Goal: Task Accomplishment & Management: Manage account settings

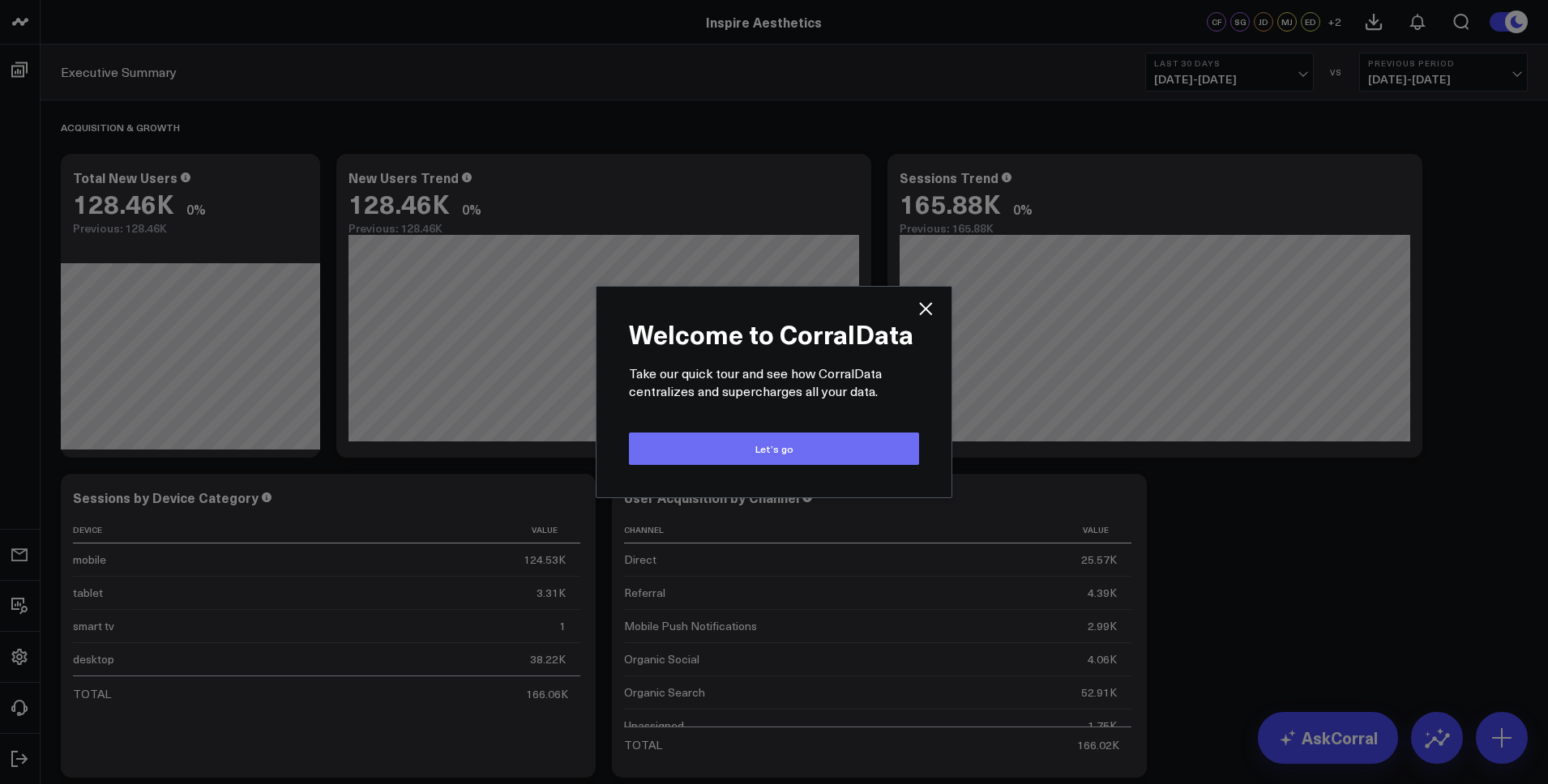
click at [854, 458] on button "Let’s go" at bounding box center [774, 449] width 290 height 32
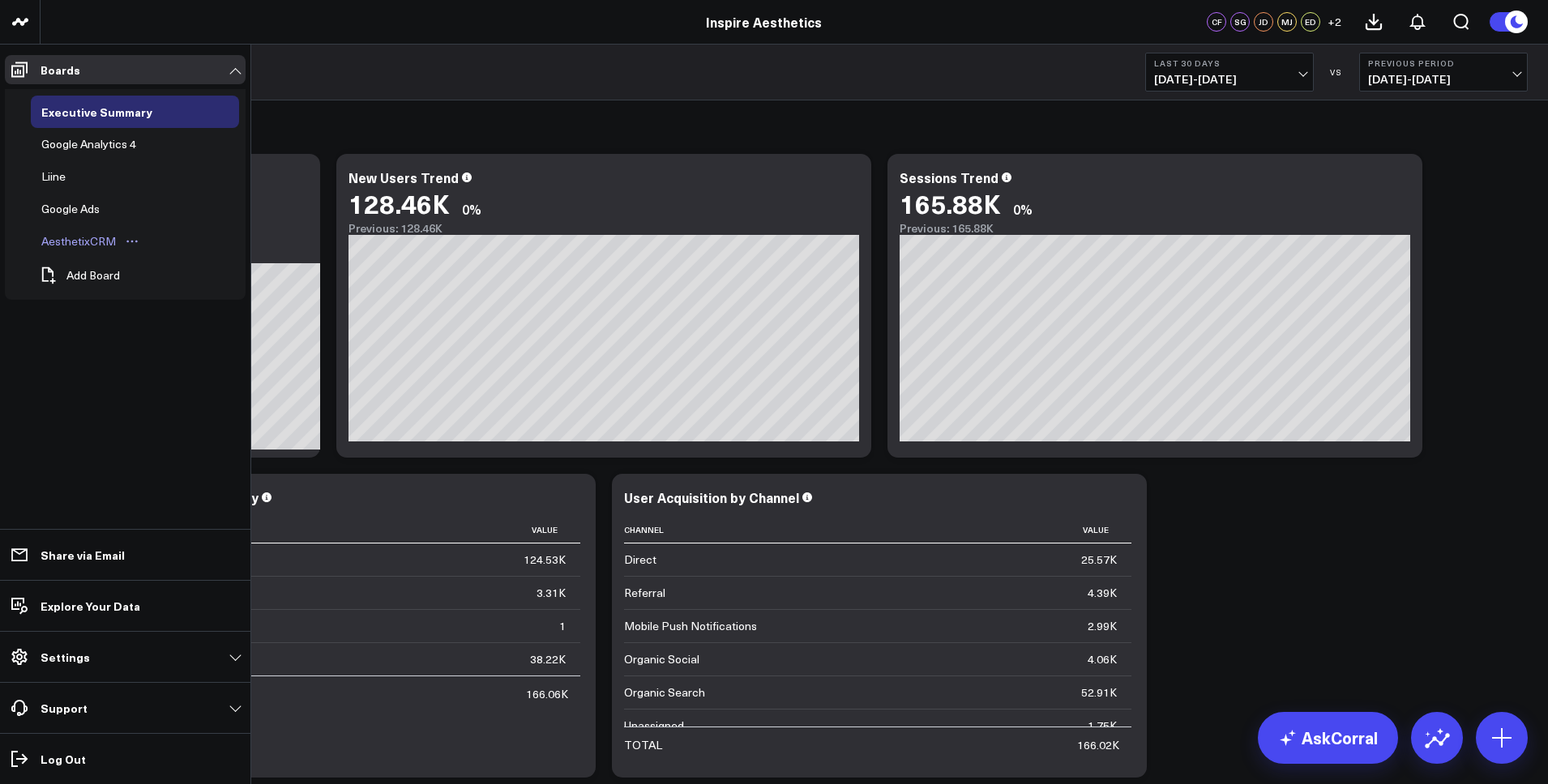
click at [94, 242] on div "AesthetixCRM" at bounding box center [78, 241] width 83 height 19
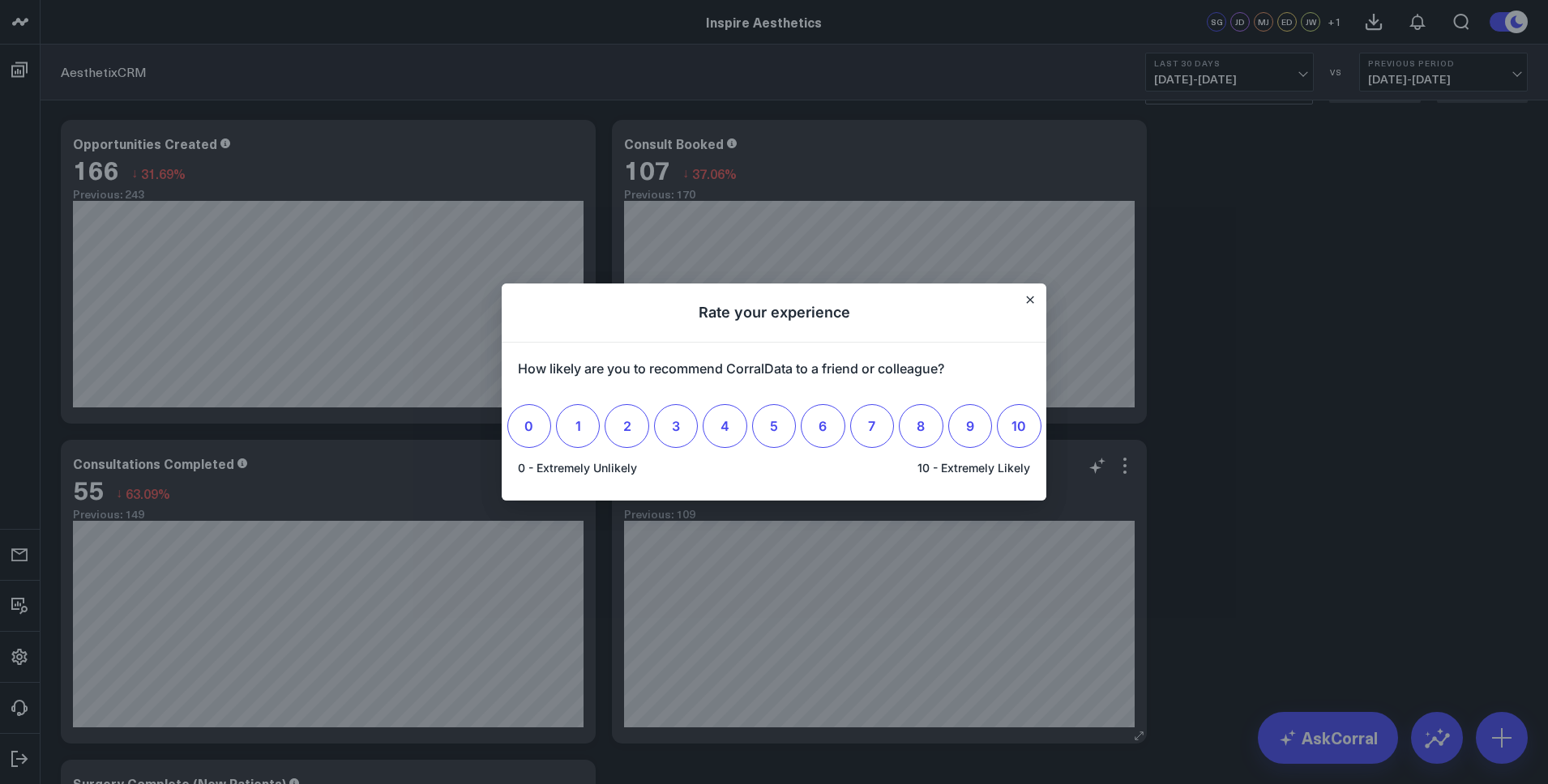
scroll to position [47, 0]
click at [1027, 298] on icon "Close" at bounding box center [1030, 299] width 9 height 9
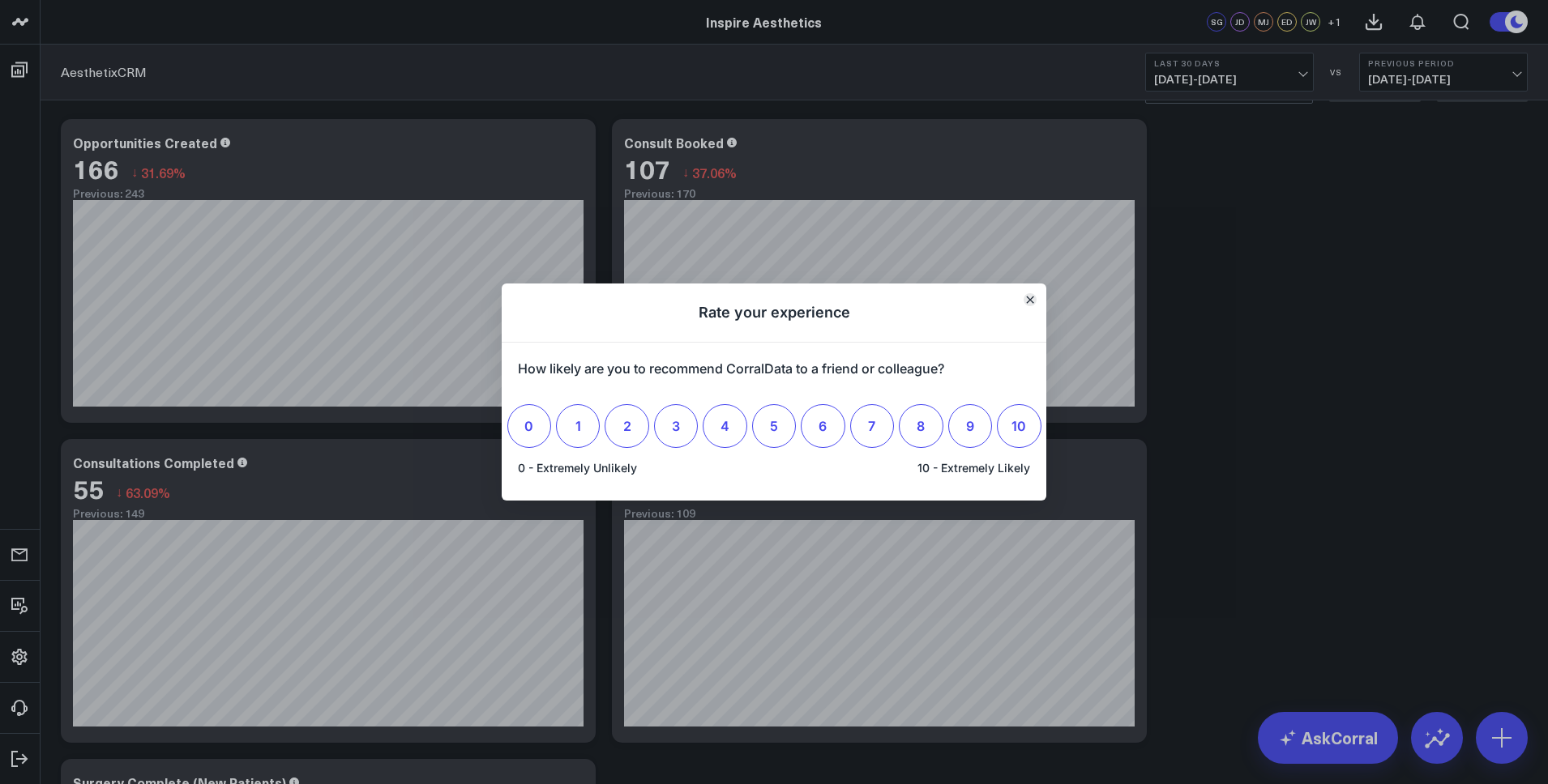
click at [1026, 294] on button "Close" at bounding box center [1031, 300] width 13 height 13
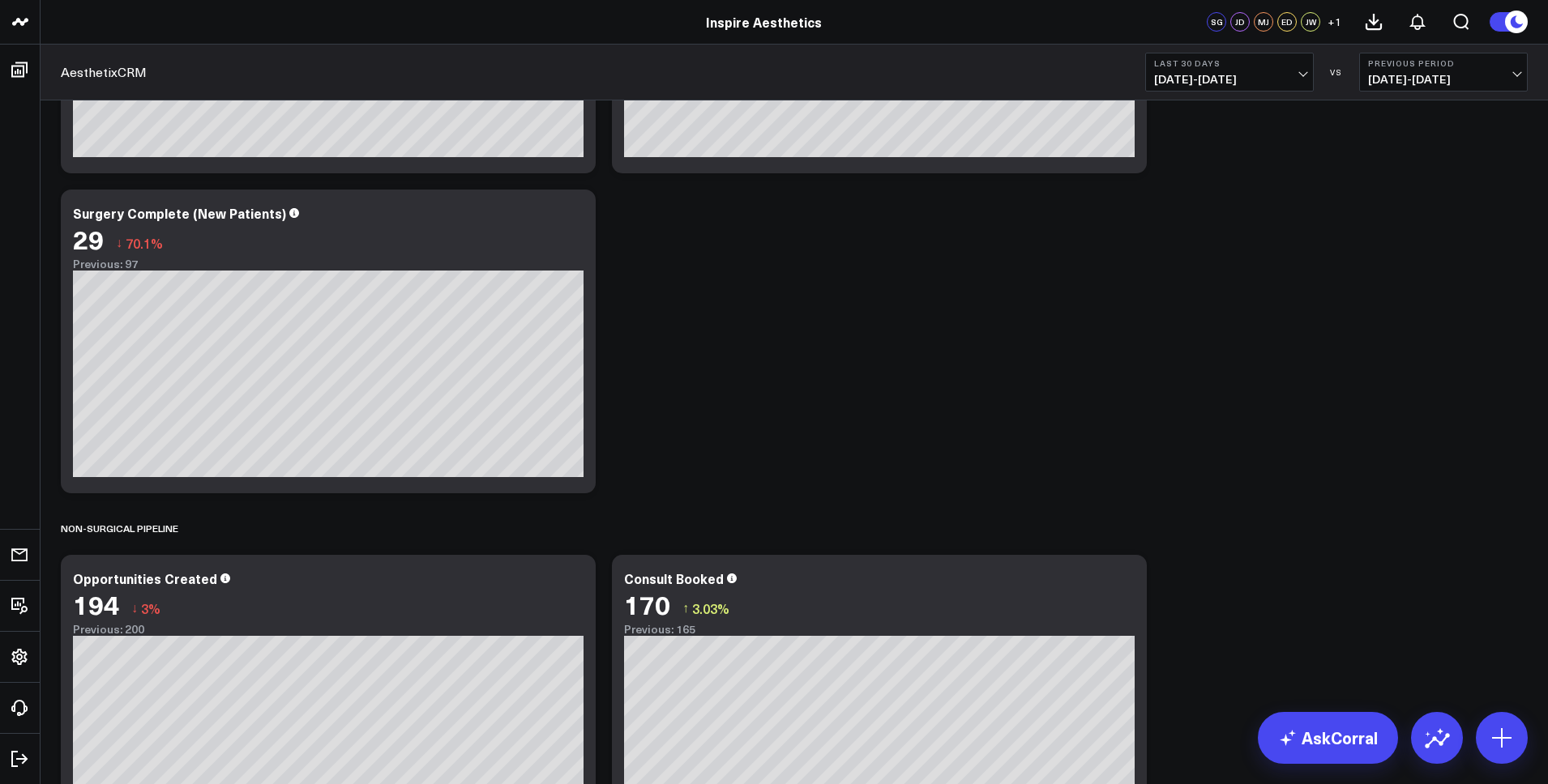
scroll to position [0, 0]
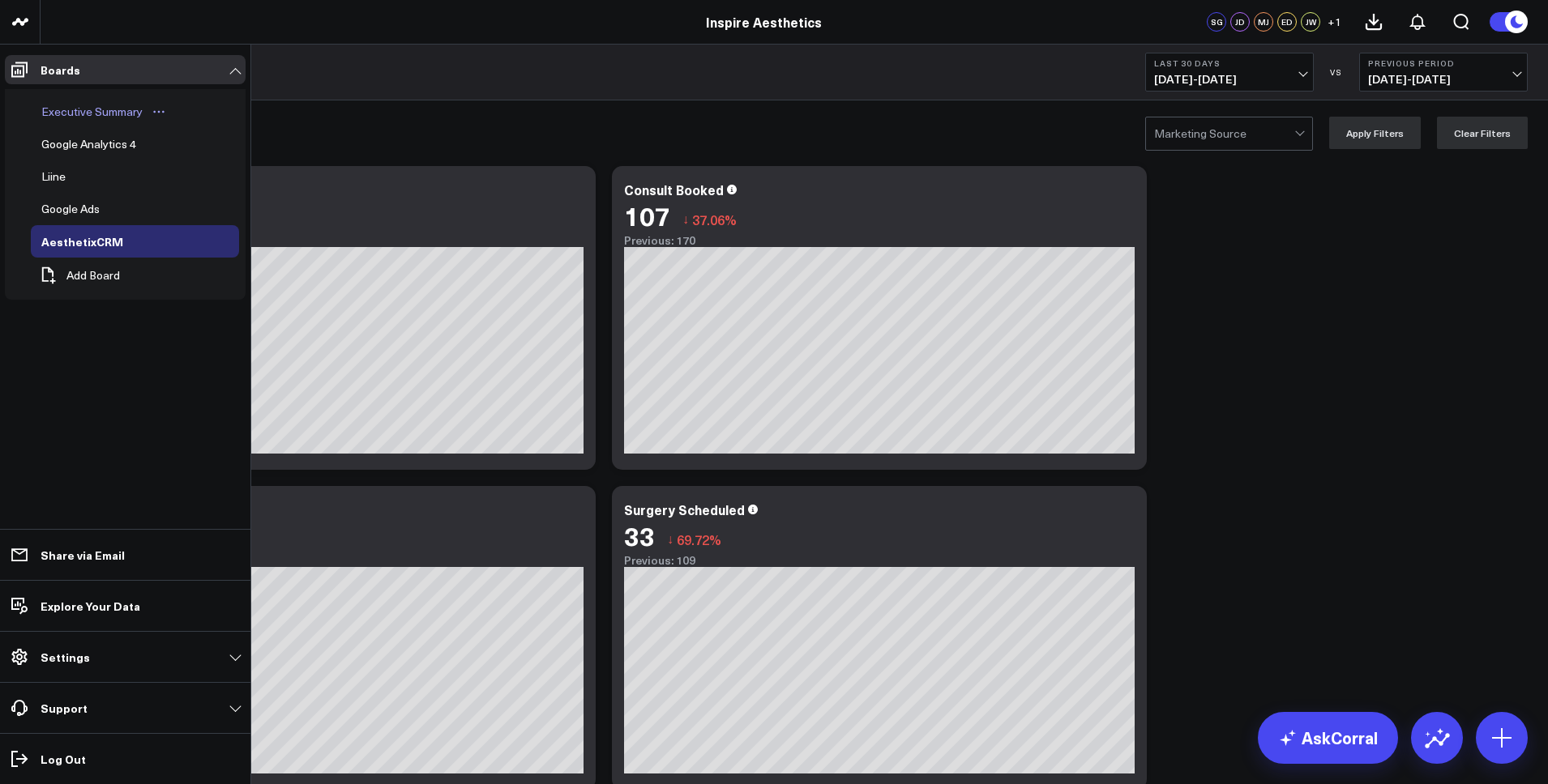
click at [102, 113] on div "Executive Summary" at bounding box center [91, 111] width 109 height 19
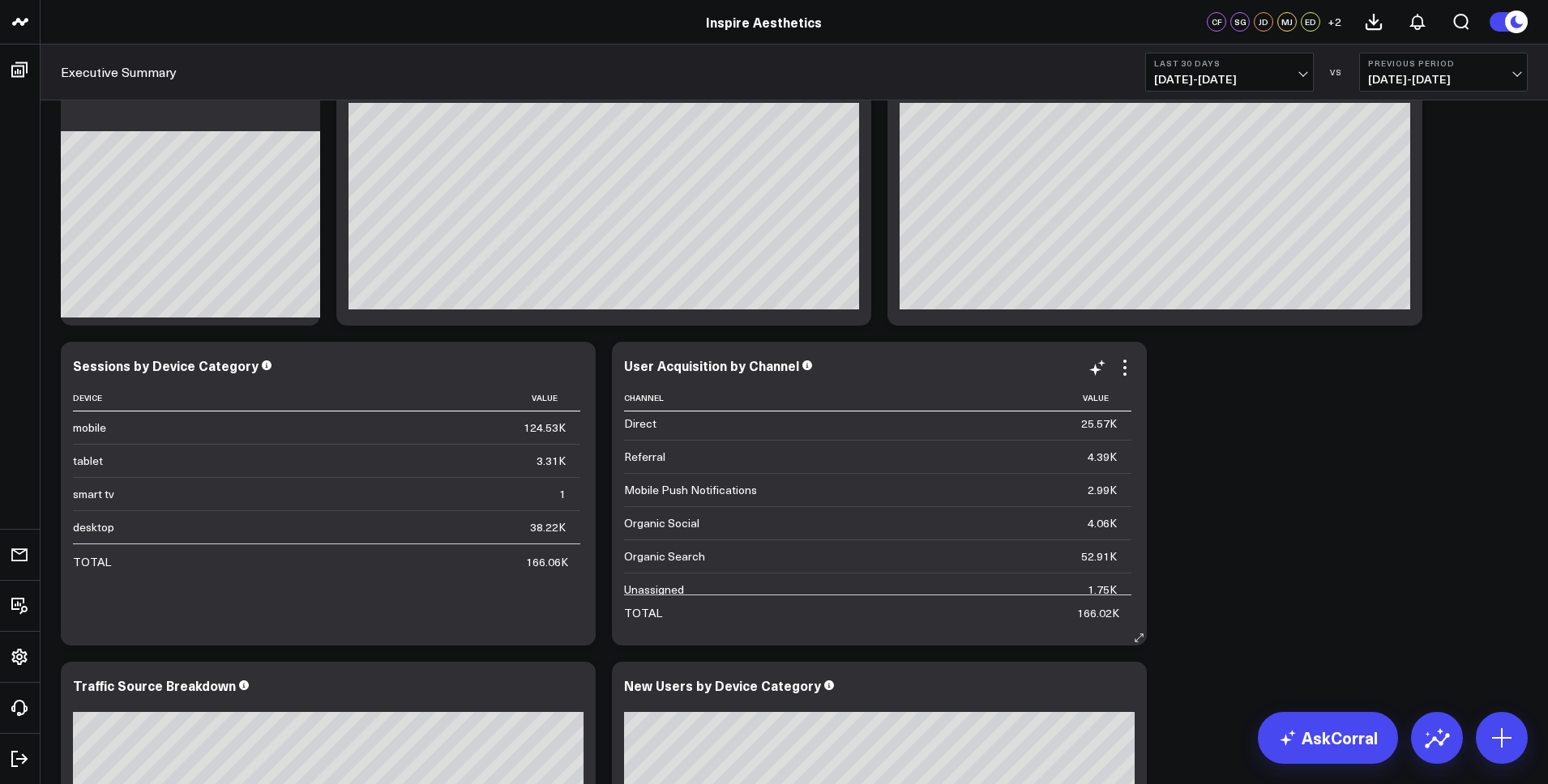
scroll to position [2, 0]
click at [1130, 368] on icon at bounding box center [1125, 368] width 19 height 19
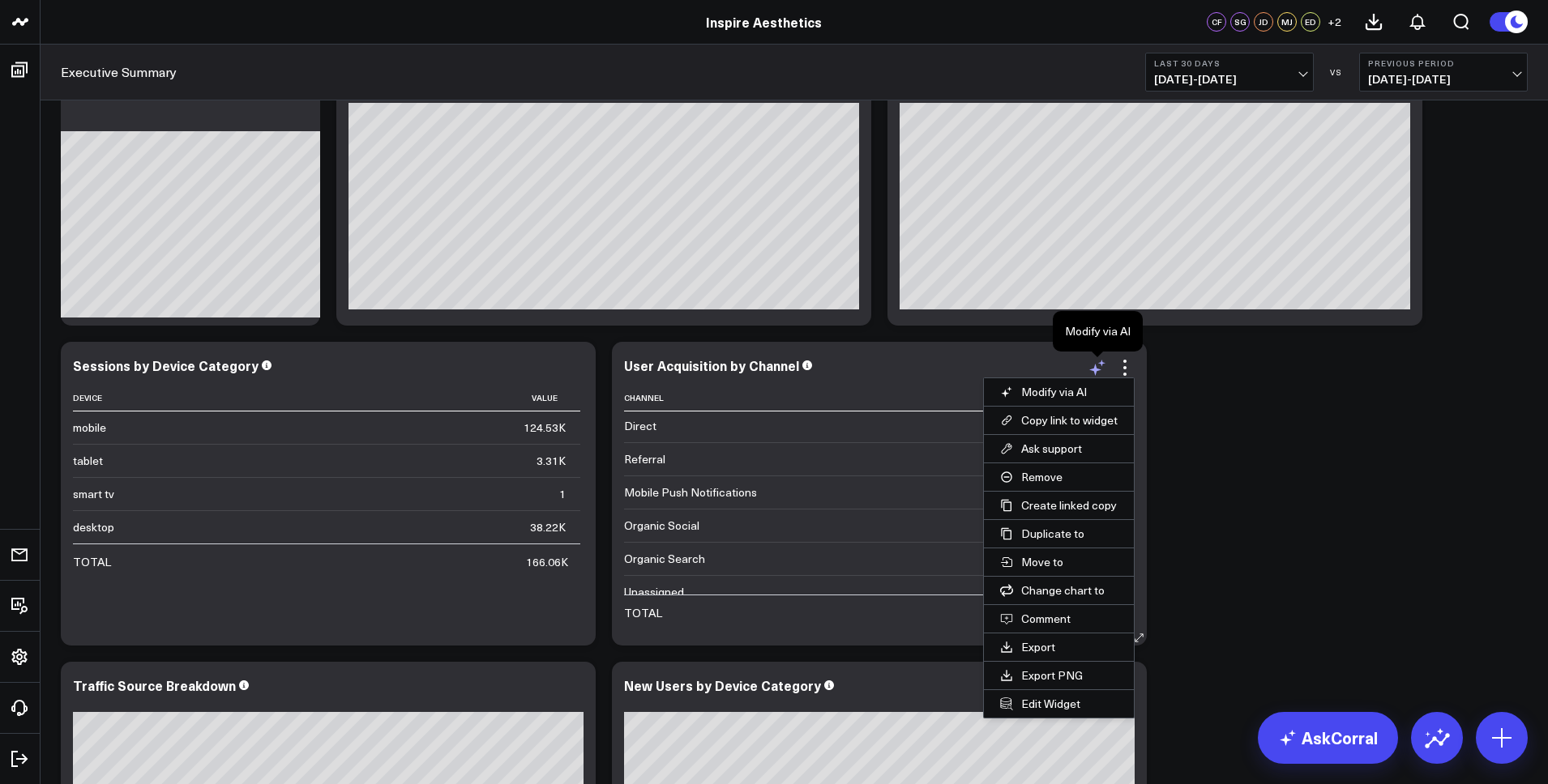
click at [1099, 371] on icon at bounding box center [1097, 368] width 19 height 19
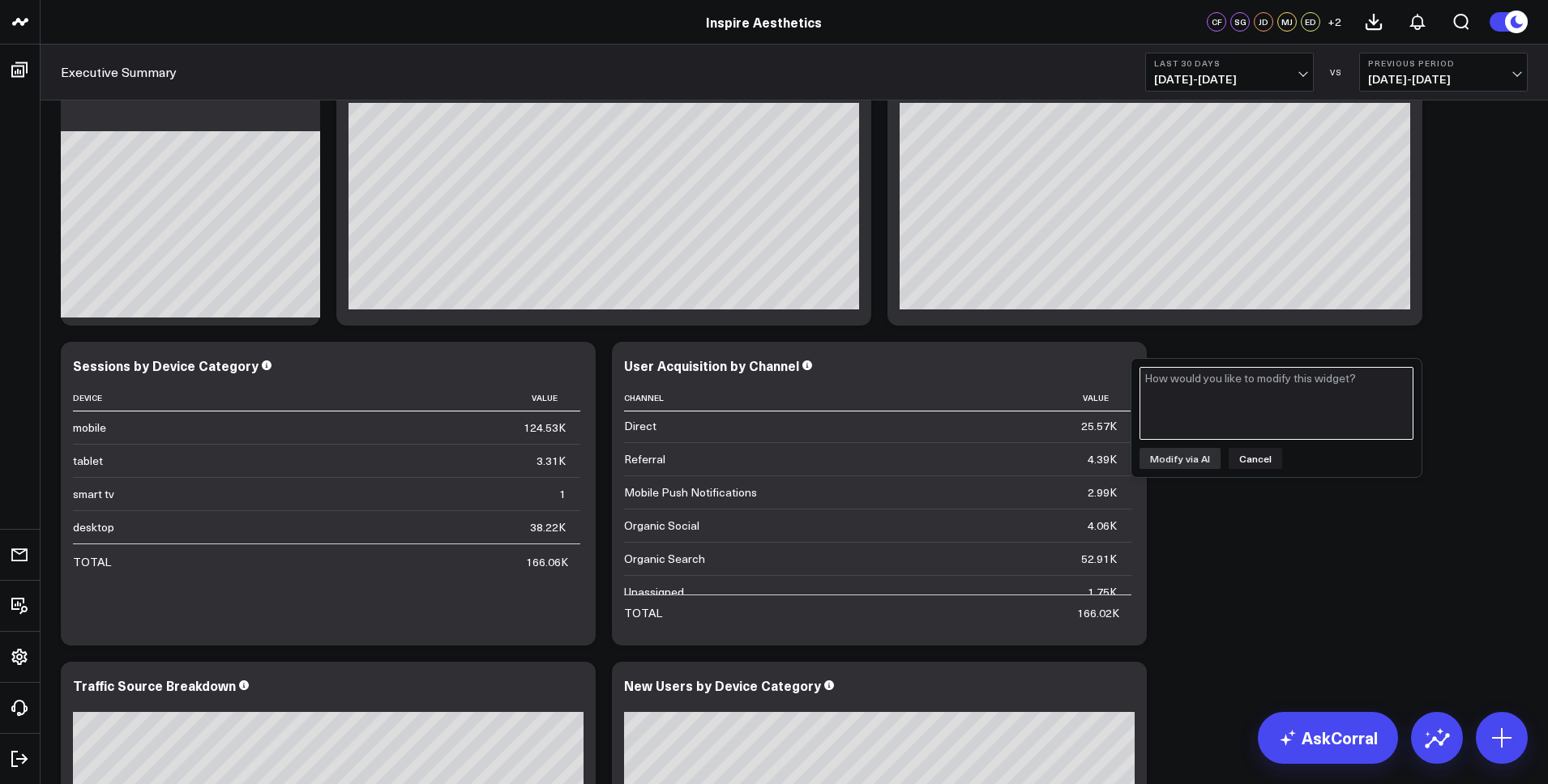
click at [1235, 388] on textarea at bounding box center [1277, 403] width 274 height 73
type textarea "turn this into a bar graph - showing last 3 months for trends and then start wi…"
click at [1199, 456] on button "Modify via AI" at bounding box center [1180, 458] width 81 height 21
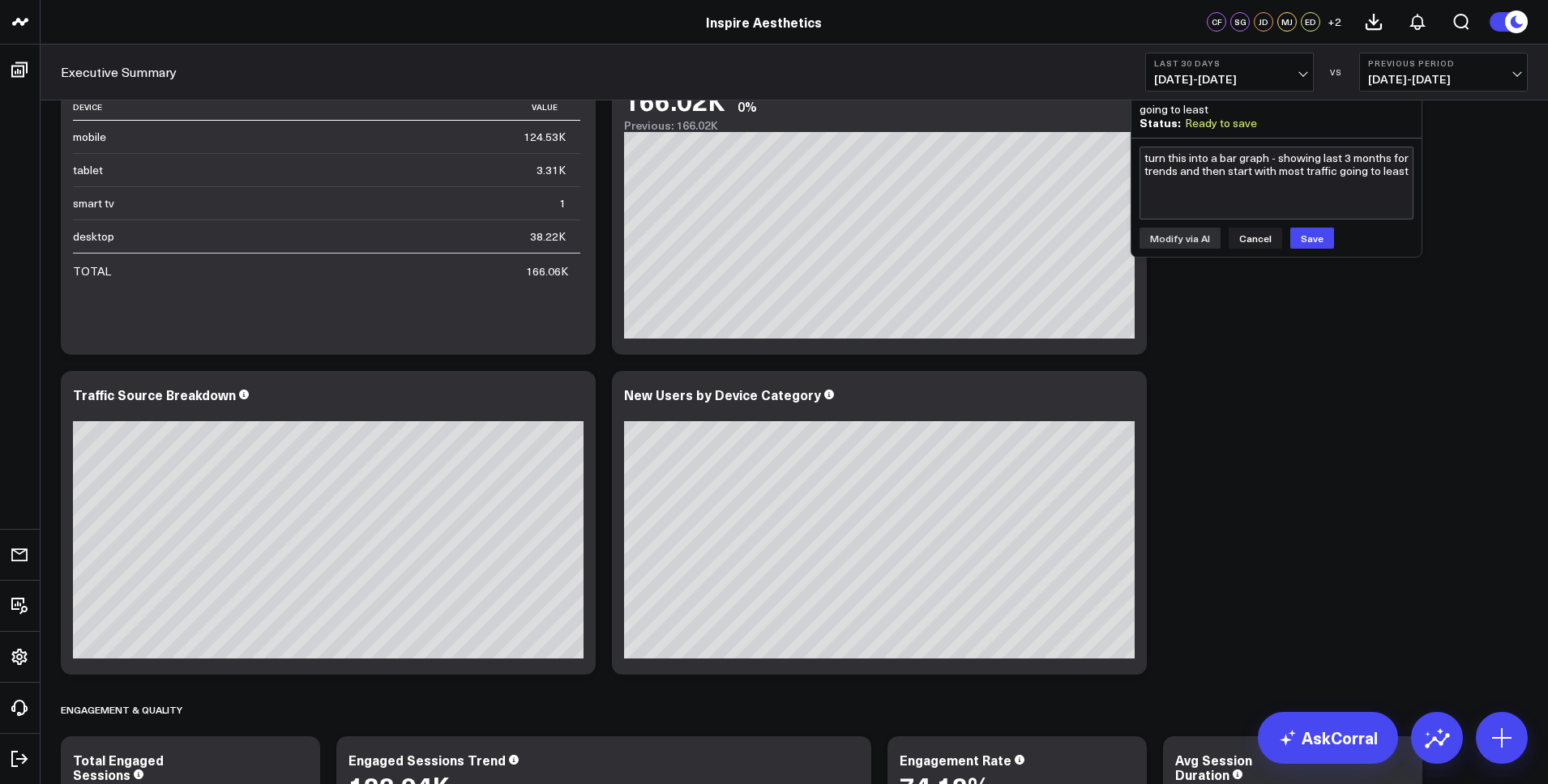
scroll to position [281, 0]
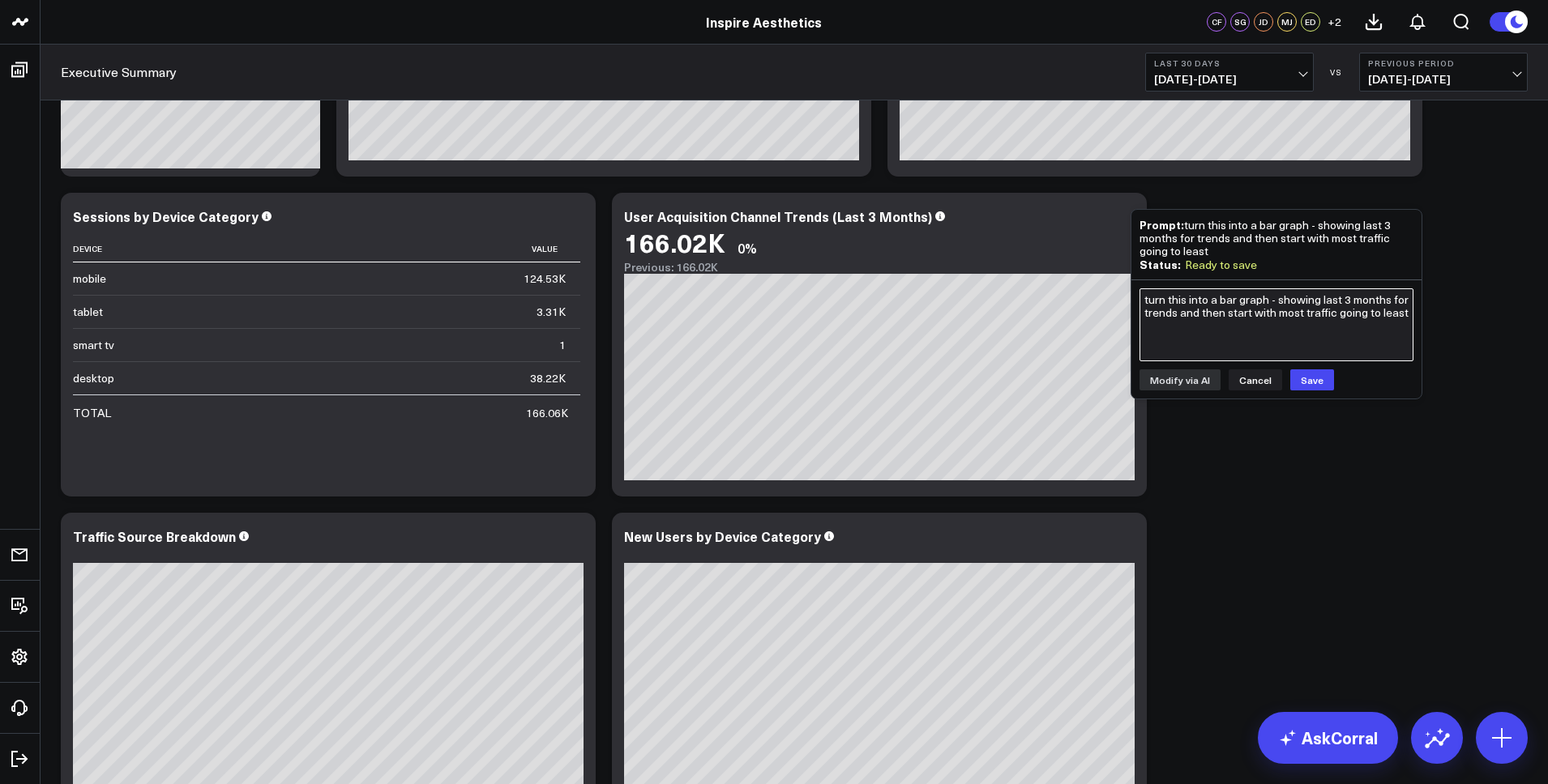
click at [1228, 321] on textarea "turn this into a bar graph - showing last 3 months for trends and then start wi…" at bounding box center [1277, 325] width 274 height 73
type textarea "n"
type textarea "there's no graph"
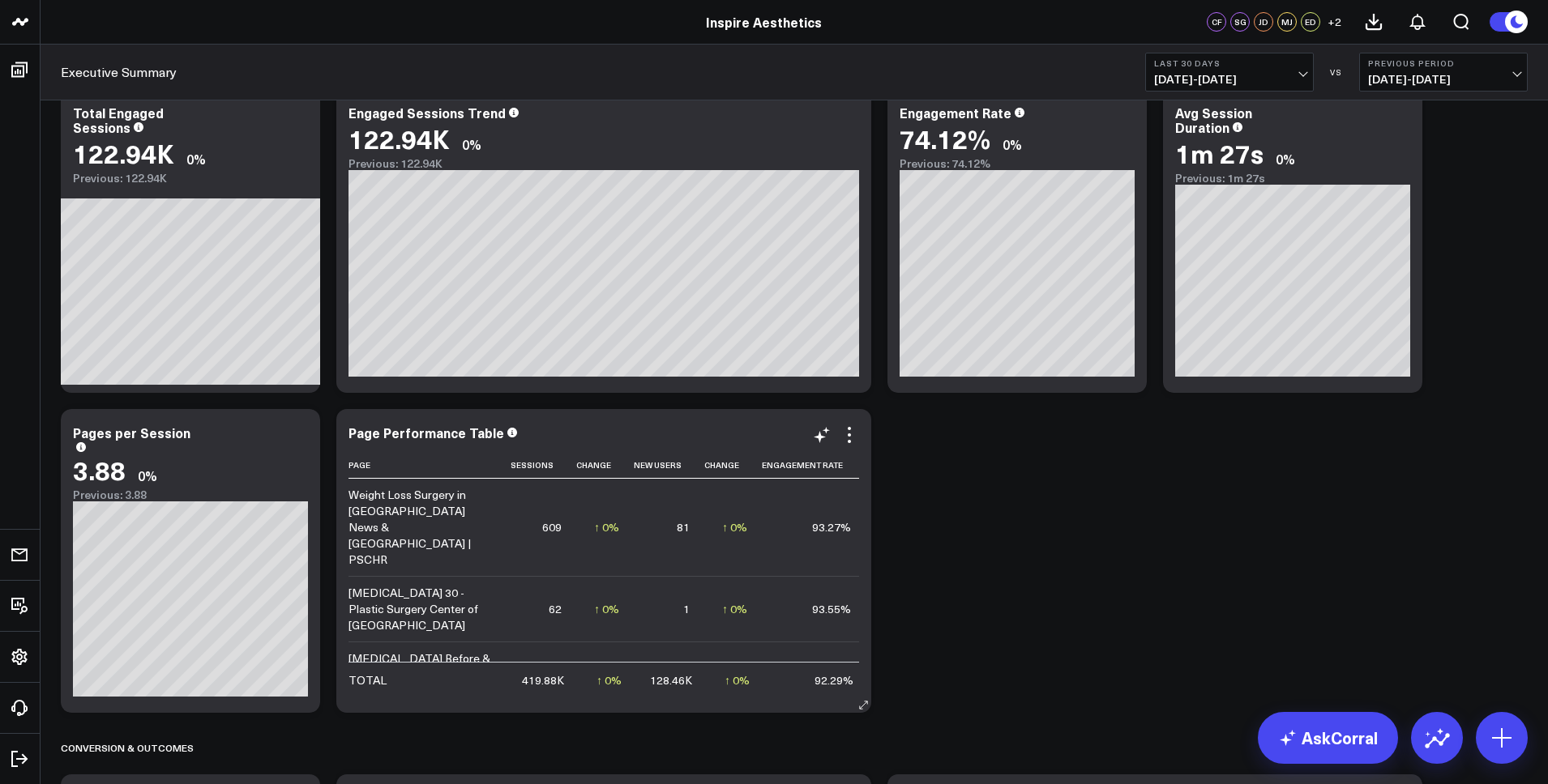
scroll to position [0, 0]
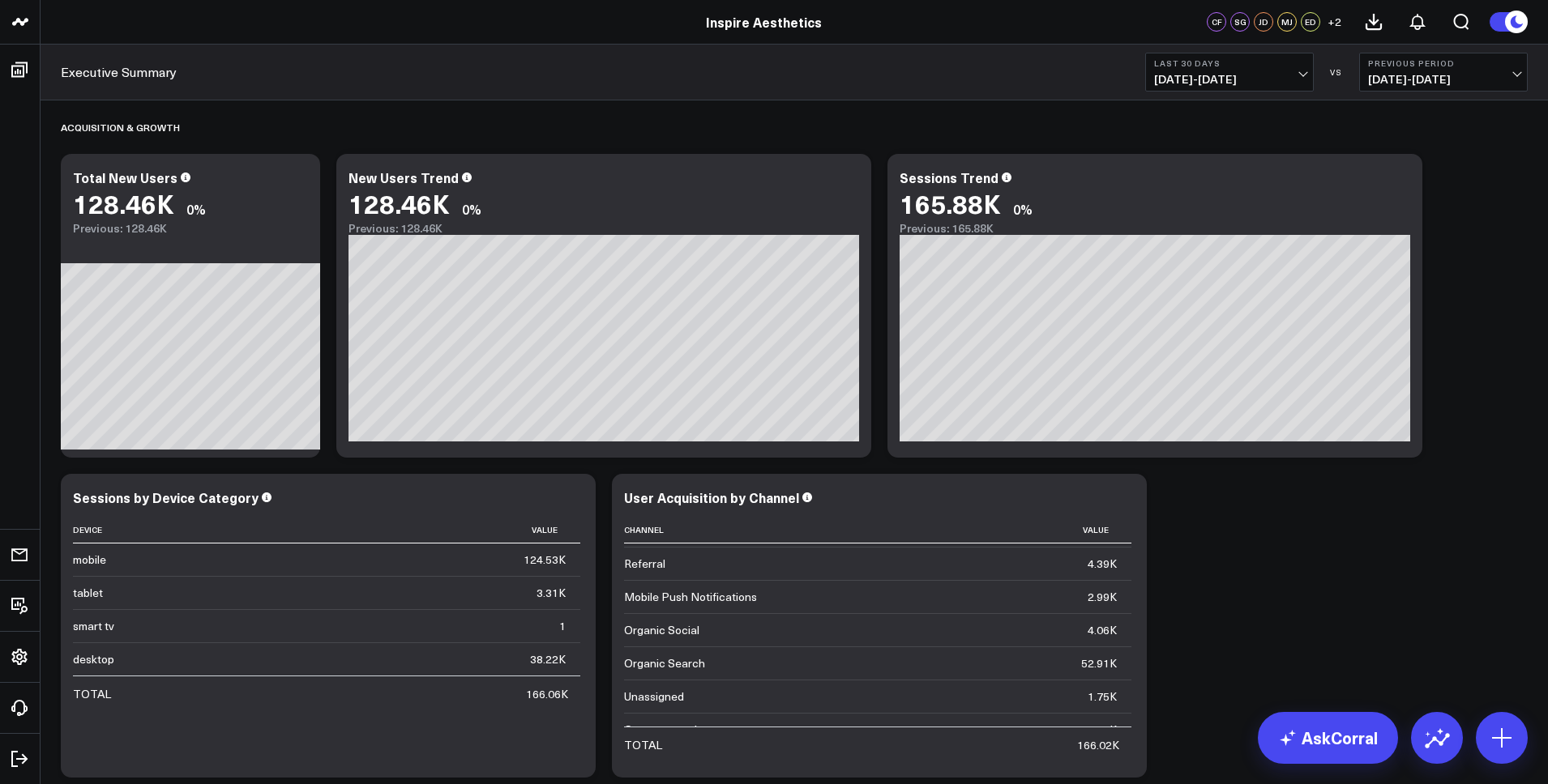
click at [743, 30] on link "Inspire Aesthetics" at bounding box center [764, 22] width 116 height 18
click at [750, 25] on link "Inspire Aesthetics" at bounding box center [764, 22] width 116 height 18
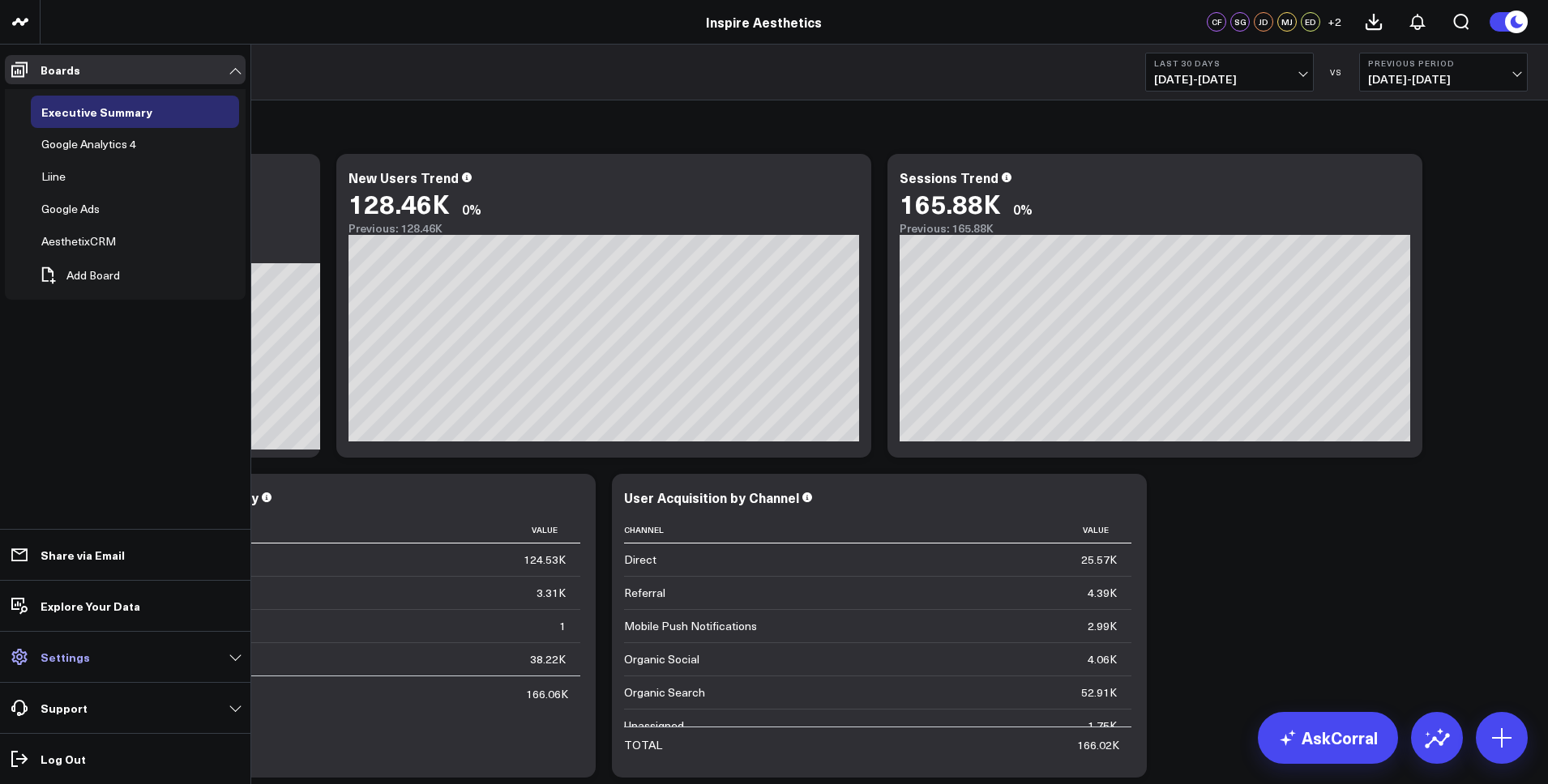
click at [127, 655] on link "Settings" at bounding box center [125, 657] width 241 height 29
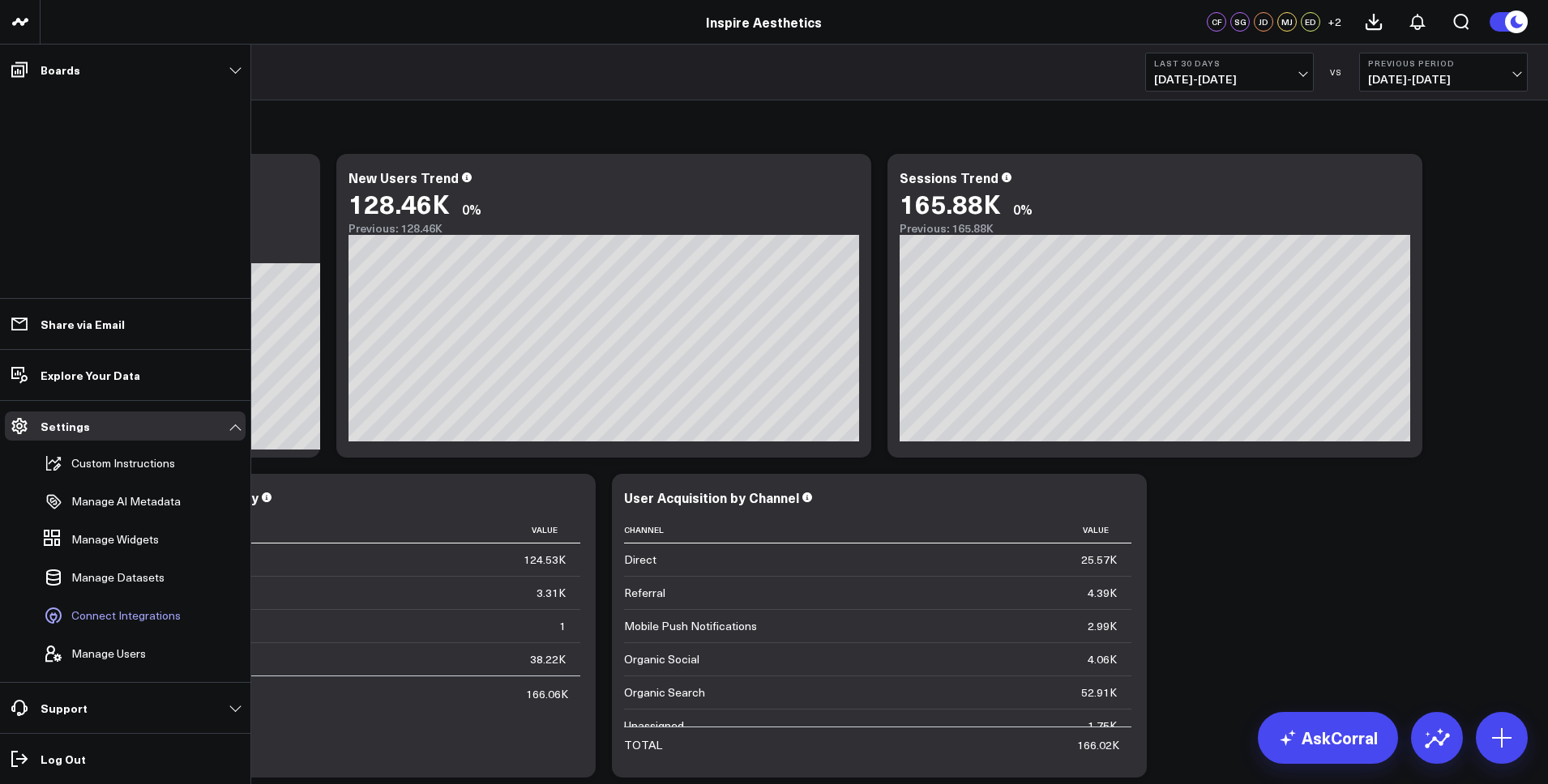
click at [131, 615] on span "Connect Integrations" at bounding box center [126, 616] width 109 height 13
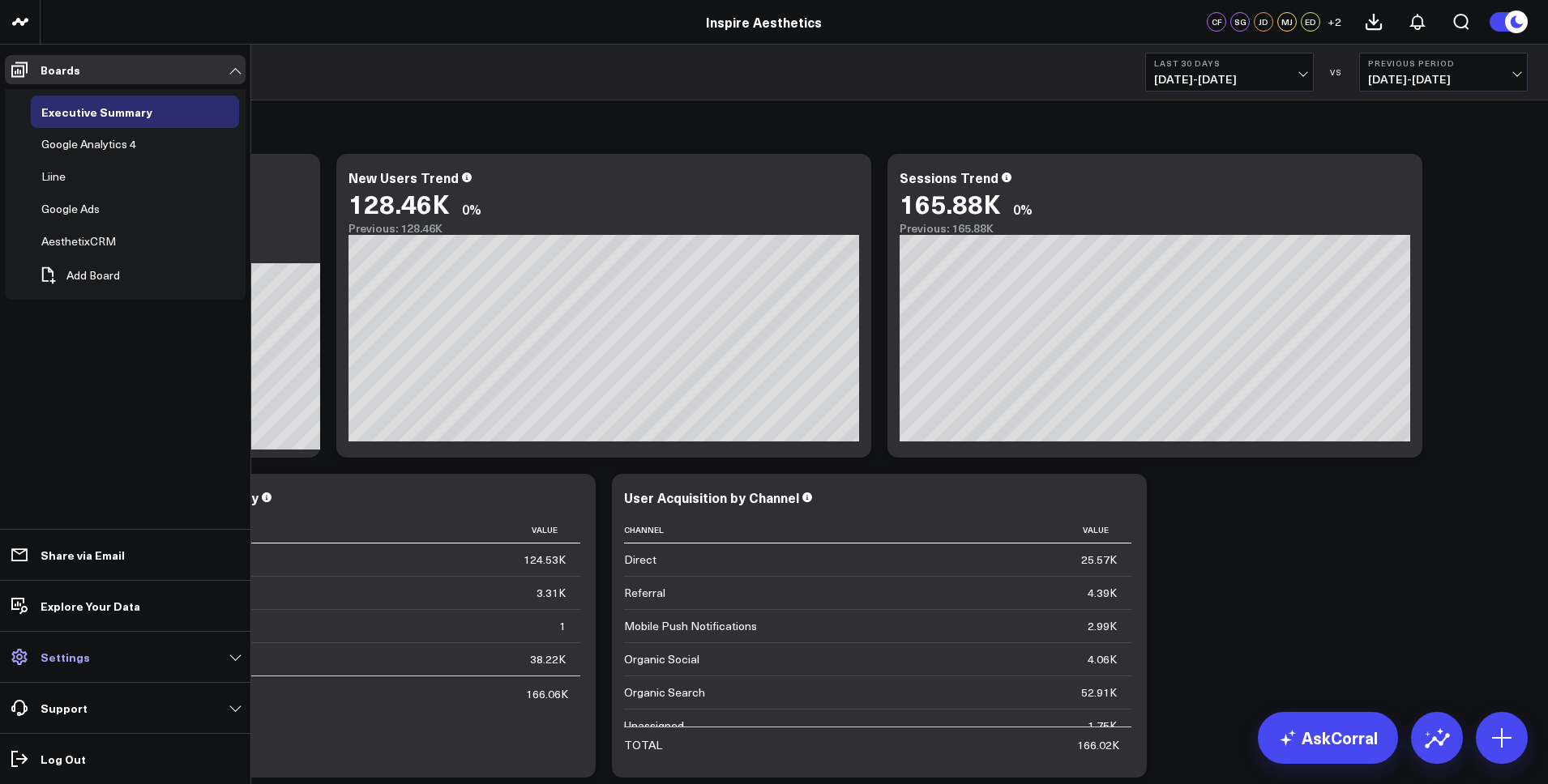
click at [133, 656] on link "Settings" at bounding box center [125, 657] width 241 height 29
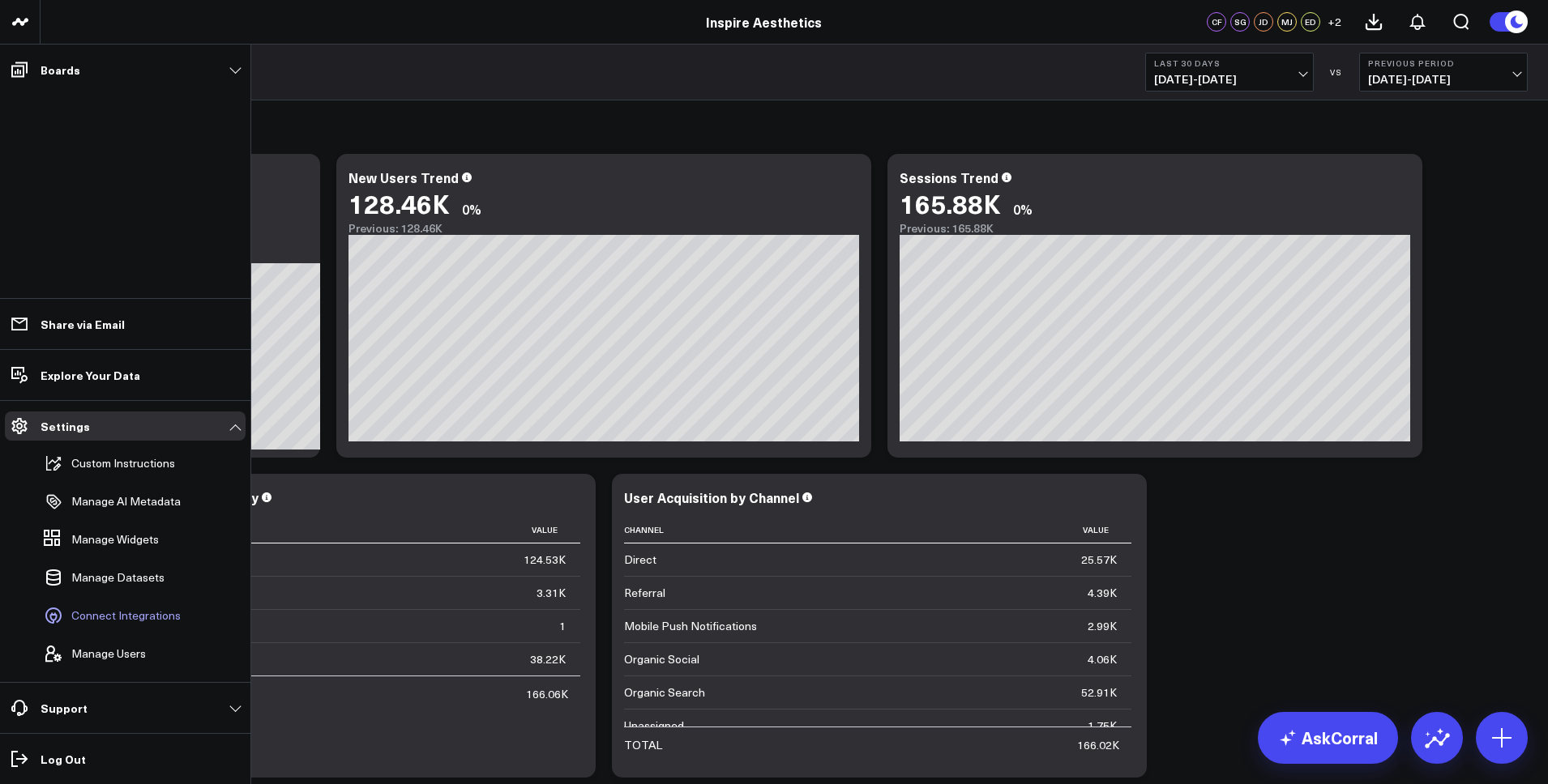
click at [125, 618] on span "Connect Integrations" at bounding box center [126, 616] width 109 height 13
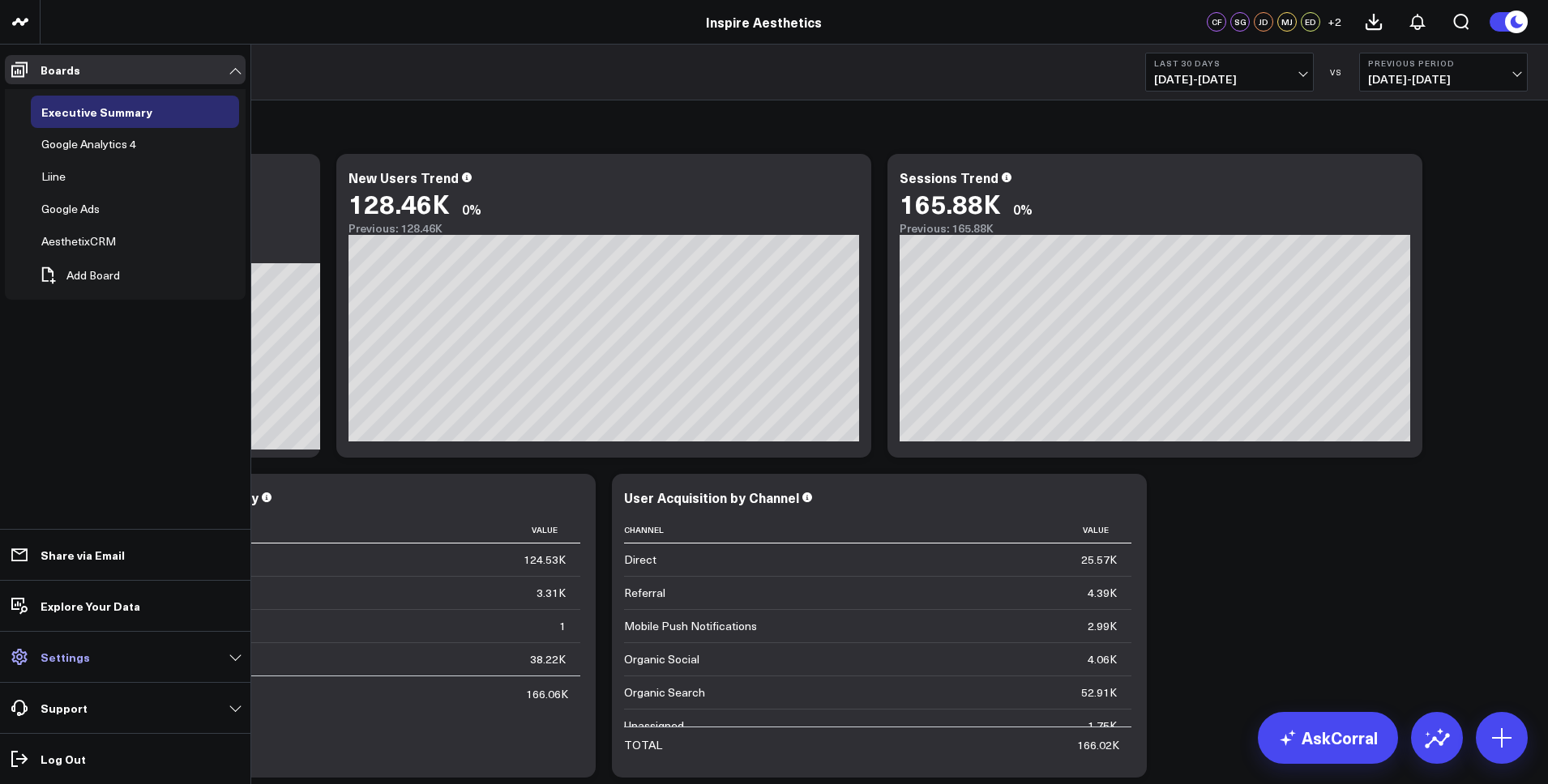
click at [78, 661] on p "Settings" at bounding box center [66, 658] width 49 height 13
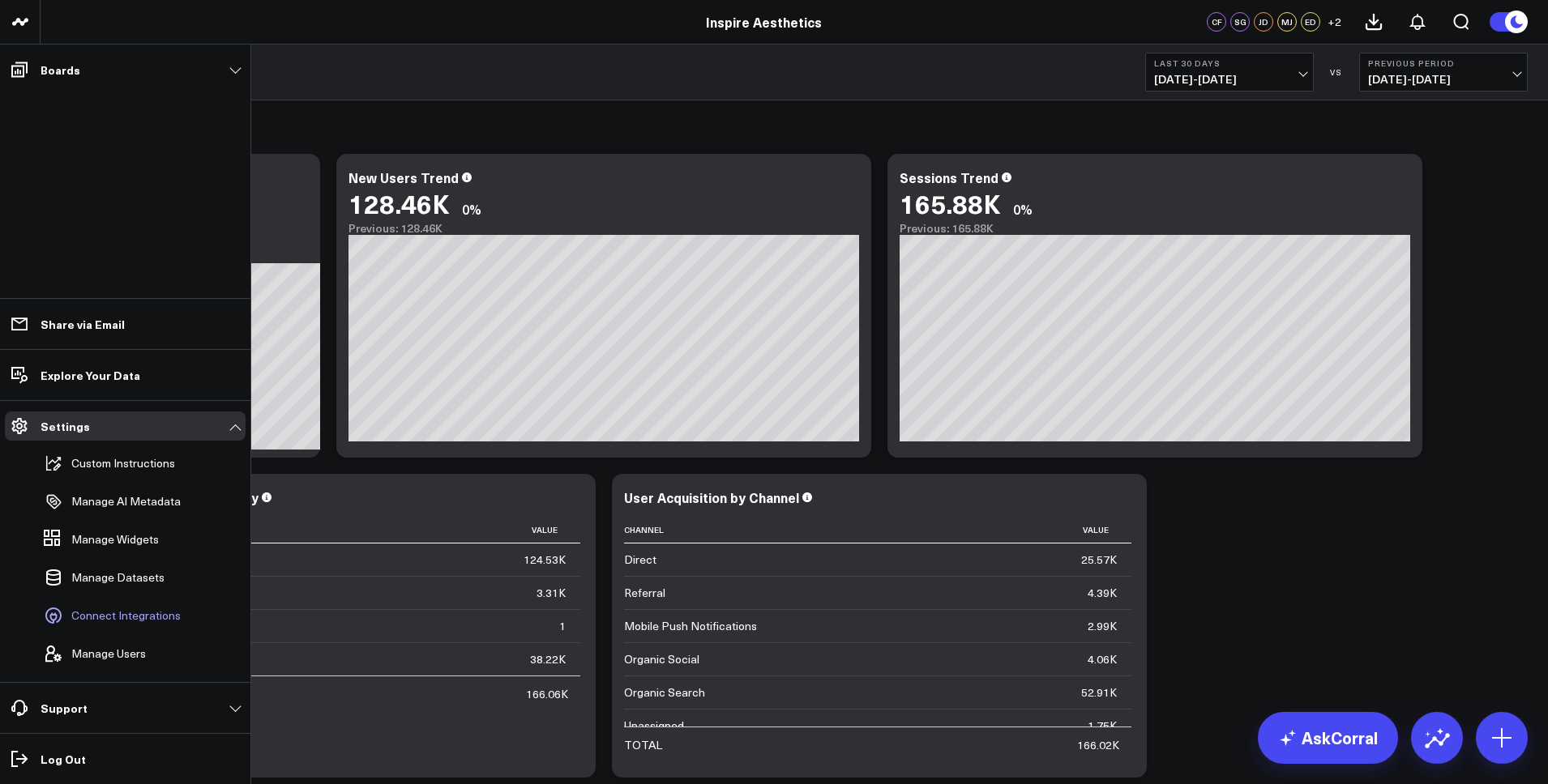
click at [123, 621] on span "Connect Integrations" at bounding box center [126, 616] width 109 height 13
